Goal: Communication & Community: Answer question/provide support

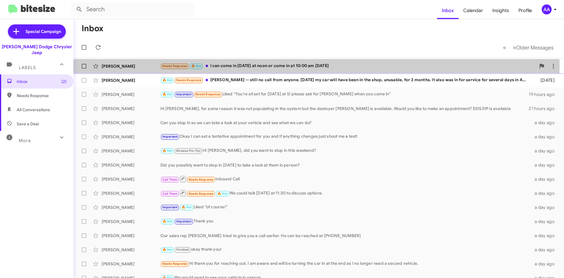
click at [279, 67] on div "Needs Response 🔥 Hot I can come in Sunday at noon or come in at 10:00 am on Mon…" at bounding box center [347, 66] width 375 height 7
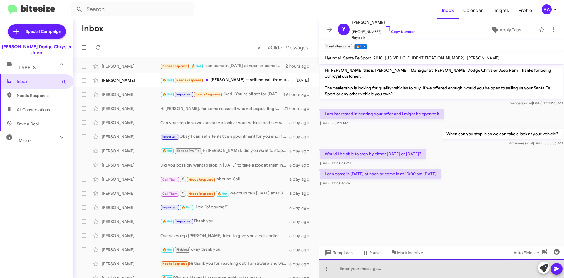
click at [350, 267] on div at bounding box center [441, 268] width 245 height 19
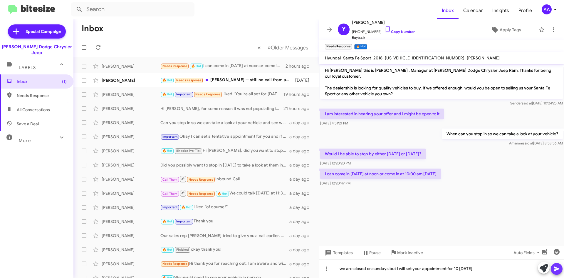
click at [558, 266] on icon at bounding box center [556, 268] width 7 height 7
